Goal: Information Seeking & Learning: Learn about a topic

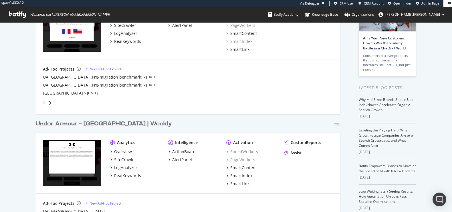
scroll to position [63, 0]
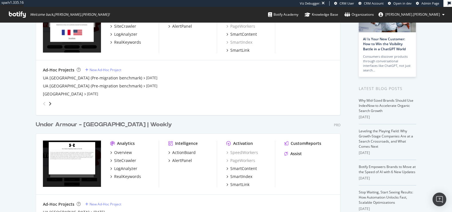
click at [82, 124] on div "Under Armour - [GEOGRAPHIC_DATA] | Weekly" at bounding box center [104, 125] width 136 height 8
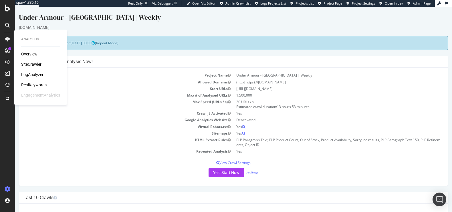
click at [35, 74] on div "LogAnalyzer" at bounding box center [32, 75] width 22 height 6
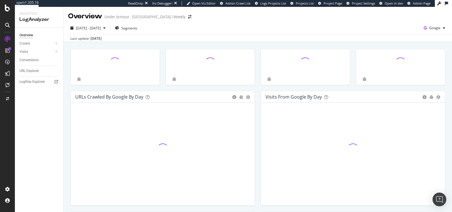
click at [114, 15] on div "Under Armour - [GEOGRAPHIC_DATA] | Weekly" at bounding box center [144, 17] width 81 height 6
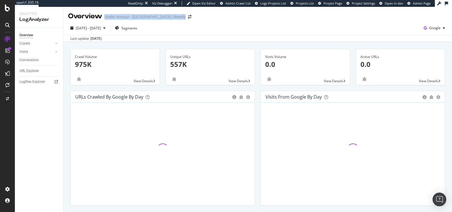
click at [114, 15] on div "Under Armour - [GEOGRAPHIC_DATA] | Weekly" at bounding box center [144, 17] width 81 height 6
click at [122, 16] on div "Under Armour - [GEOGRAPHIC_DATA] | Weekly" at bounding box center [144, 17] width 81 height 6
click at [117, 16] on div "Under Armour - [GEOGRAPHIC_DATA] | Weekly" at bounding box center [144, 17] width 81 height 6
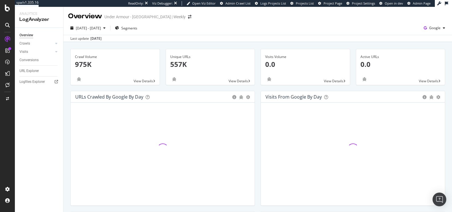
click at [219, 17] on div "Overview Under Armour - [GEOGRAPHIC_DATA] | Weekly" at bounding box center [257, 14] width 388 height 14
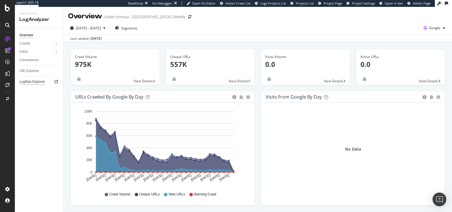
click at [40, 81] on div "Logfiles Explorer" at bounding box center [31, 82] width 25 height 6
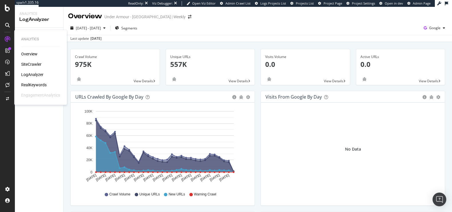
click at [29, 64] on div "SiteCrawler" at bounding box center [31, 64] width 20 height 6
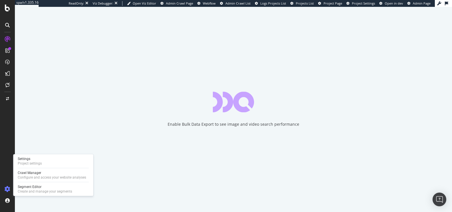
click at [10, 191] on icon at bounding box center [8, 189] width 6 height 6
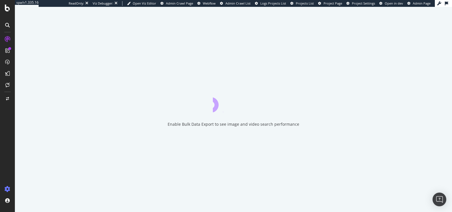
click at [10, 190] on icon at bounding box center [8, 189] width 6 height 6
click at [5, 190] on icon at bounding box center [8, 189] width 6 height 6
click at [9, 168] on div at bounding box center [8, 110] width 14 height 150
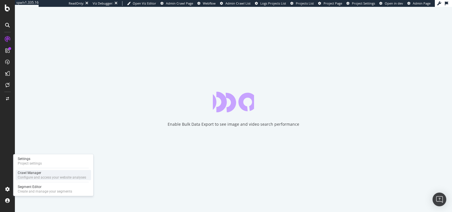
click at [19, 178] on div "Configure and access your website analyses" at bounding box center [52, 177] width 68 height 5
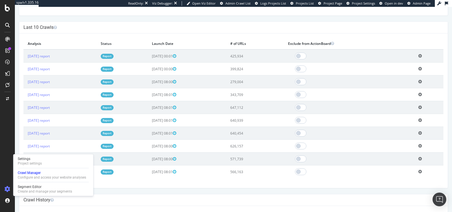
scroll to position [242, 0]
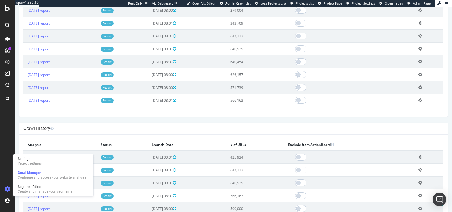
click at [209, 128] on h4 "Crawl History" at bounding box center [233, 129] width 420 height 6
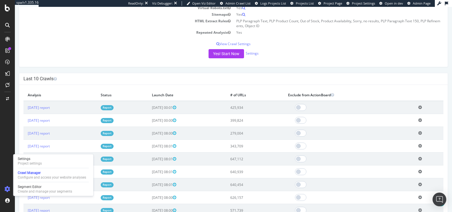
scroll to position [118, 0]
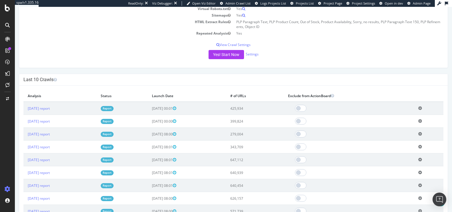
click at [3, 178] on div at bounding box center [8, 110] width 14 height 150
click at [176, 109] on span "[DATE] 00:01" at bounding box center [164, 108] width 24 height 5
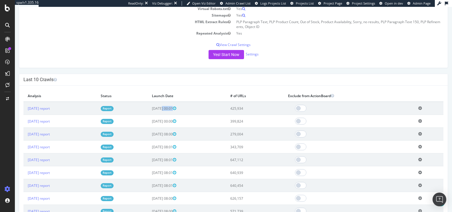
click at [176, 109] on span "[DATE] 00:01" at bounding box center [164, 108] width 24 height 5
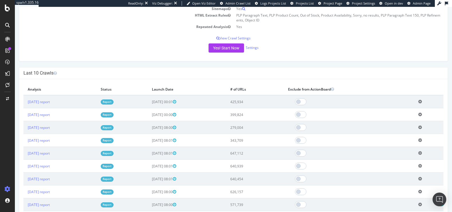
scroll to position [133, 0]
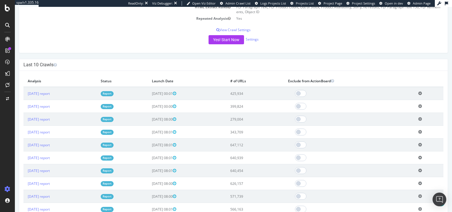
click at [255, 92] on td "425,934" at bounding box center [255, 93] width 58 height 13
click at [250, 95] on td "425,934" at bounding box center [255, 93] width 58 height 13
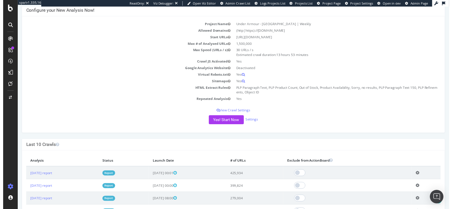
scroll to position [0, 0]
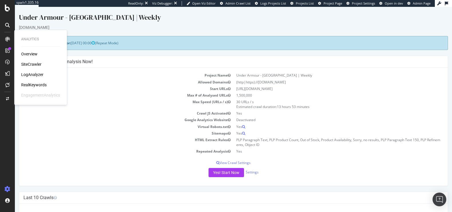
click at [27, 54] on div "Overview" at bounding box center [29, 54] width 16 height 6
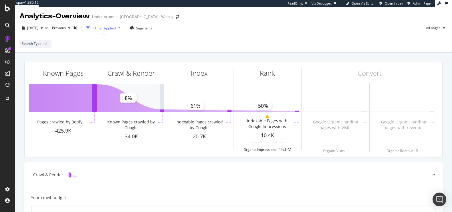
click at [124, 13] on div "Analytics - Overview Under Armour - [GEOGRAPHIC_DATA] | Weekly" at bounding box center [101, 16] width 165 height 10
click at [129, 18] on div "Under Armour - [GEOGRAPHIC_DATA] | Weekly" at bounding box center [132, 17] width 81 height 6
click at [129, 17] on div "Under Armour - [GEOGRAPHIC_DATA] | Weekly" at bounding box center [132, 17] width 81 height 6
click at [121, 17] on div "Under Armour - [GEOGRAPHIC_DATA] | Weekly" at bounding box center [132, 17] width 81 height 6
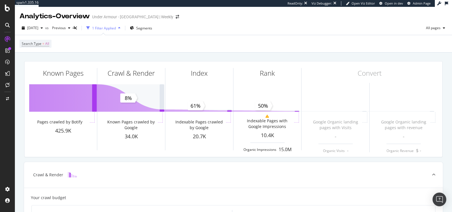
click at [116, 29] on div "1 Filter Applied" at bounding box center [104, 28] width 24 height 5
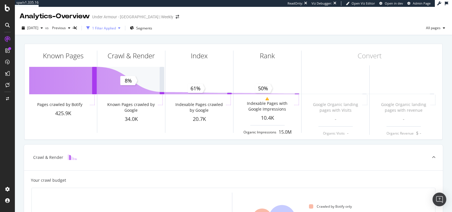
click at [116, 29] on div "1 Filter Applied" at bounding box center [104, 28] width 24 height 5
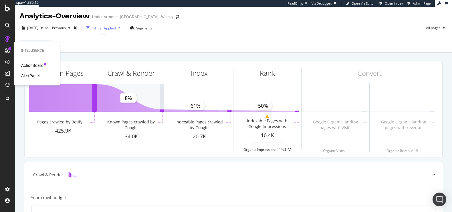
click at [269, 48] on div "Search Type = All" at bounding box center [233, 43] width 428 height 17
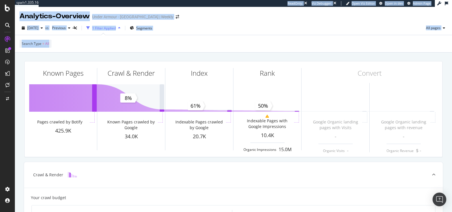
drag, startPoint x: 262, startPoint y: 49, endPoint x: 241, endPoint y: 6, distance: 48.2
click at [241, 5] on div "spa/v1.335.16 ReadOnly: Viz Debugger: Open Viz Editor Open in dev Admin Page An…" at bounding box center [233, 106] width 437 height 212
click at [246, 21] on div "[DATE] vs Previous 1 Filter Applied Segments All pages Search Type = All" at bounding box center [233, 36] width 437 height 31
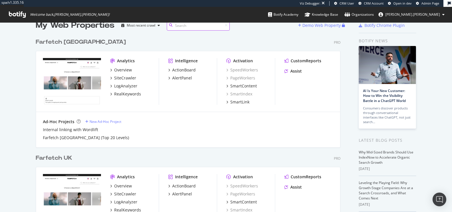
scroll to position [76, 0]
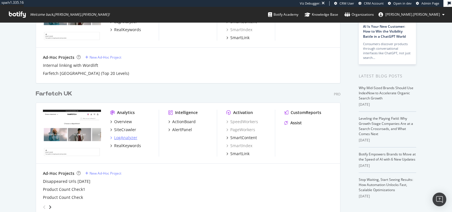
click at [124, 136] on div "LogAnalyzer" at bounding box center [125, 138] width 23 height 6
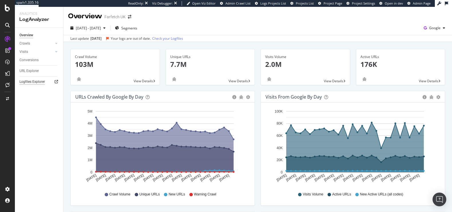
click at [39, 81] on div "Logfiles Explorer" at bounding box center [31, 82] width 25 height 6
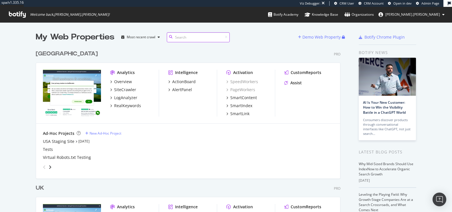
scroll to position [263, 303]
click at [245, 105] on div "SmartIndex" at bounding box center [241, 106] width 22 height 6
